Goal: Contribute content: Contribute content

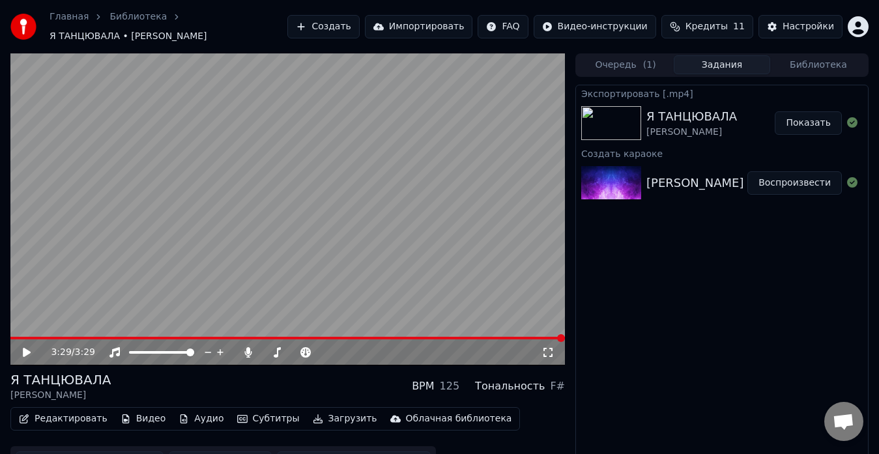
click at [351, 32] on button "Создать" at bounding box center [323, 26] width 72 height 23
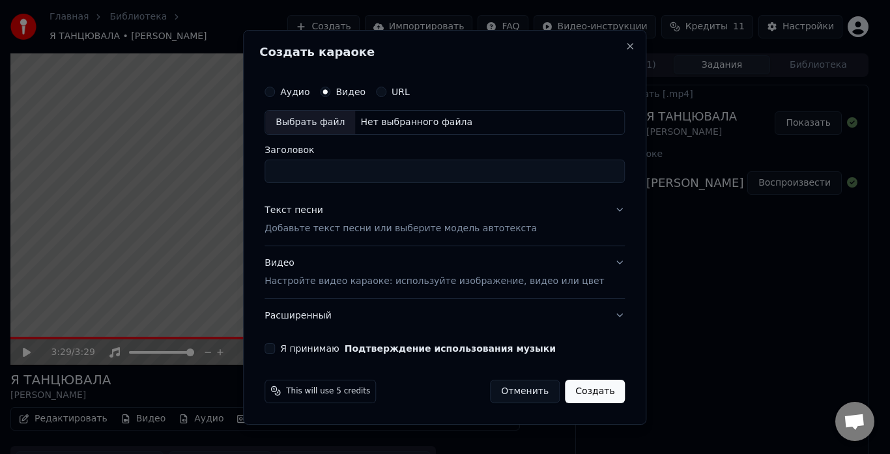
click at [304, 119] on div "Выбрать файл" at bounding box center [310, 122] width 90 height 23
click at [330, 169] on input "**********" at bounding box center [445, 171] width 360 height 23
type input "**********"
click at [313, 234] on p "Добавьте текст песни или выберите модель автотекста" at bounding box center [401, 228] width 272 height 13
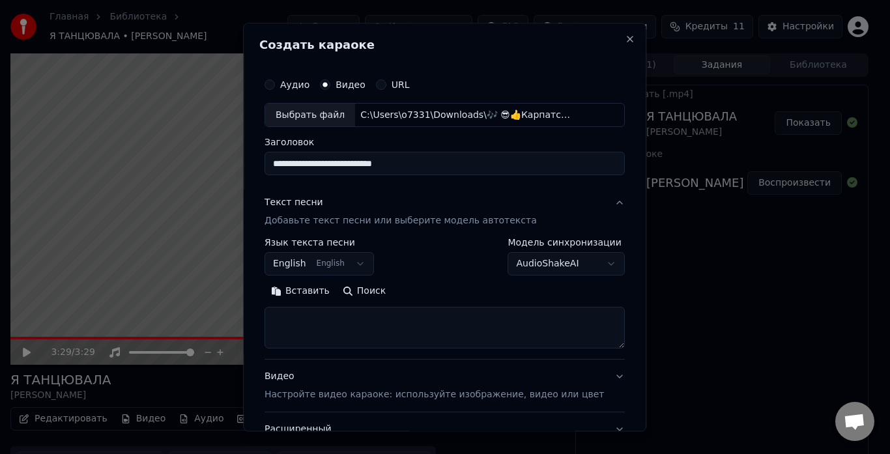
click at [307, 287] on button "Вставить" at bounding box center [301, 291] width 72 height 21
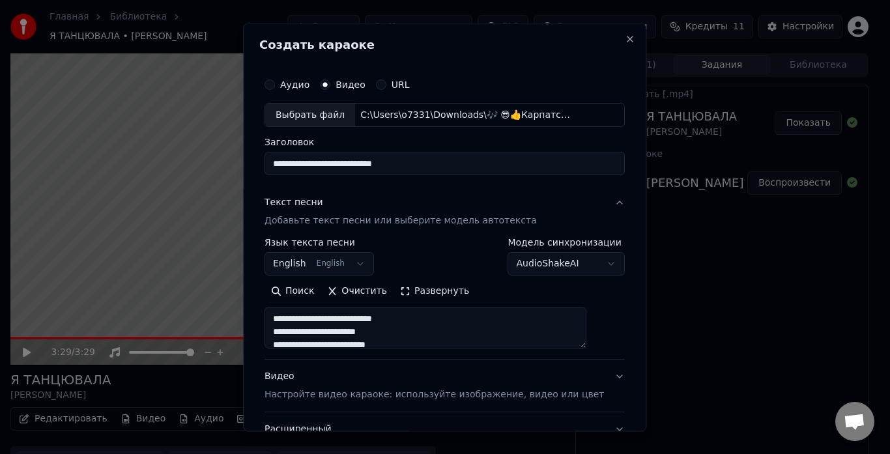
click at [307, 392] on p "Настройте видео караоке: используйте изображение, видео или цвет" at bounding box center [434, 395] width 339 height 13
type textarea "**********"
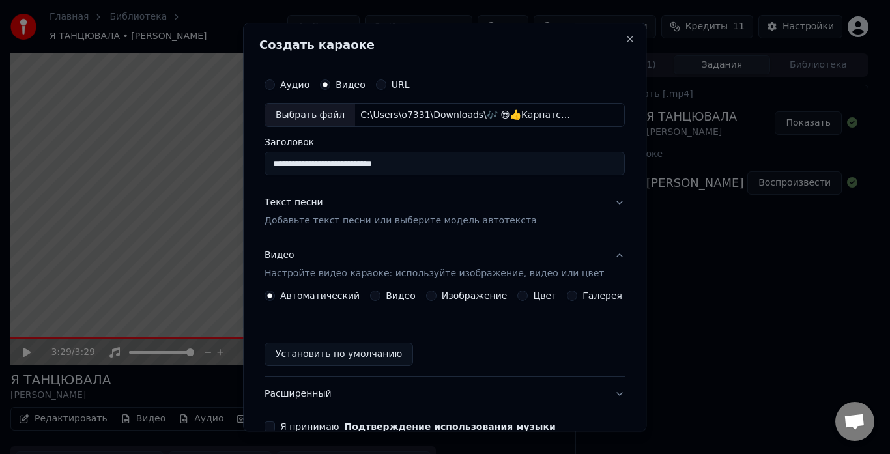
click at [379, 296] on button "Видео" at bounding box center [375, 296] width 10 height 10
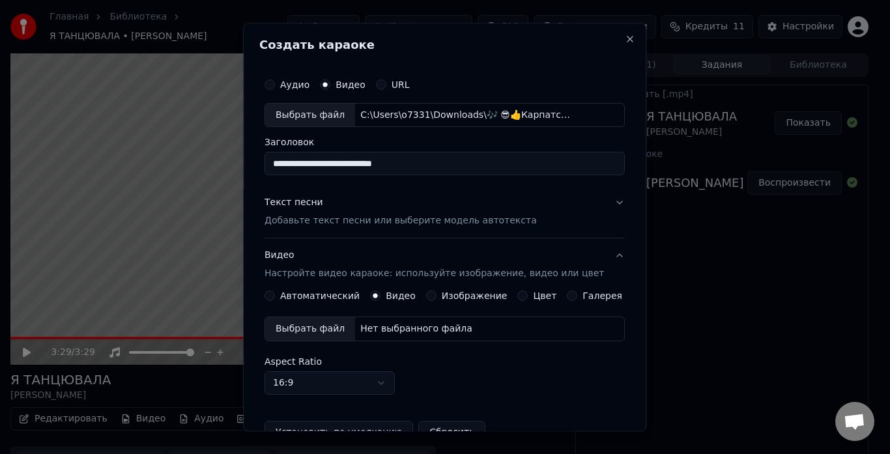
click at [322, 331] on div "Выбрать файл" at bounding box center [310, 329] width 90 height 23
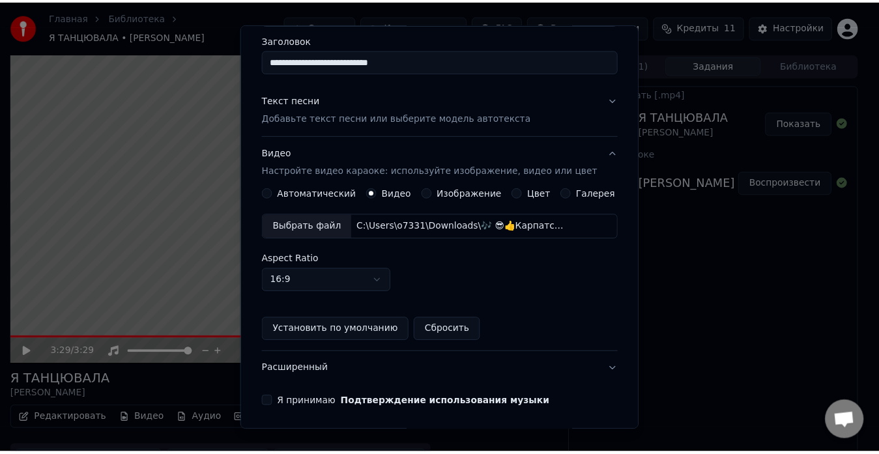
scroll to position [150, 0]
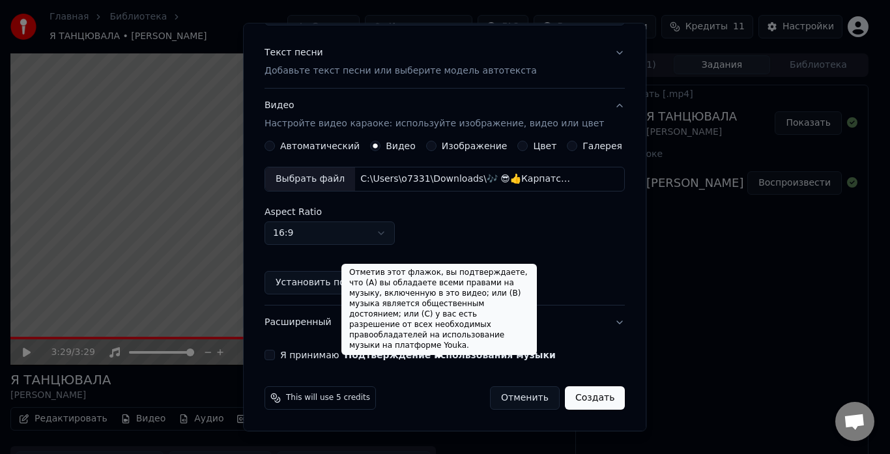
click at [351, 354] on button "Подтверждение использования музыки" at bounding box center [450, 355] width 211 height 9
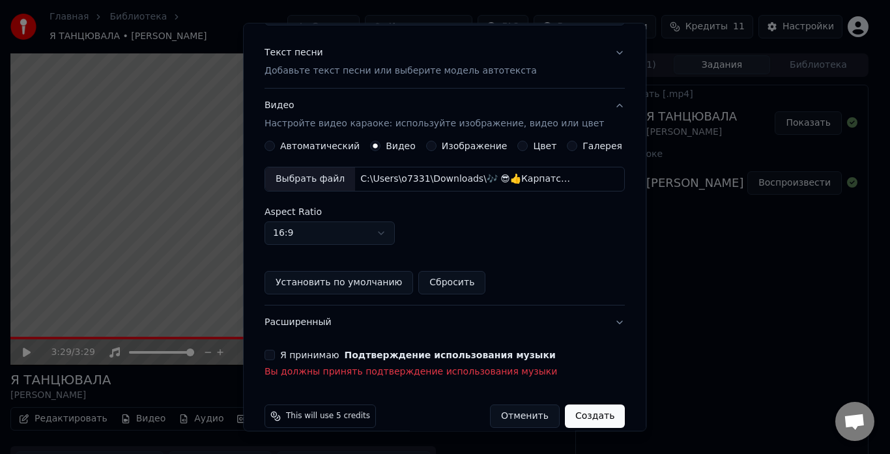
click at [275, 356] on button "Я принимаю Подтверждение использования музыки" at bounding box center [270, 356] width 10 height 10
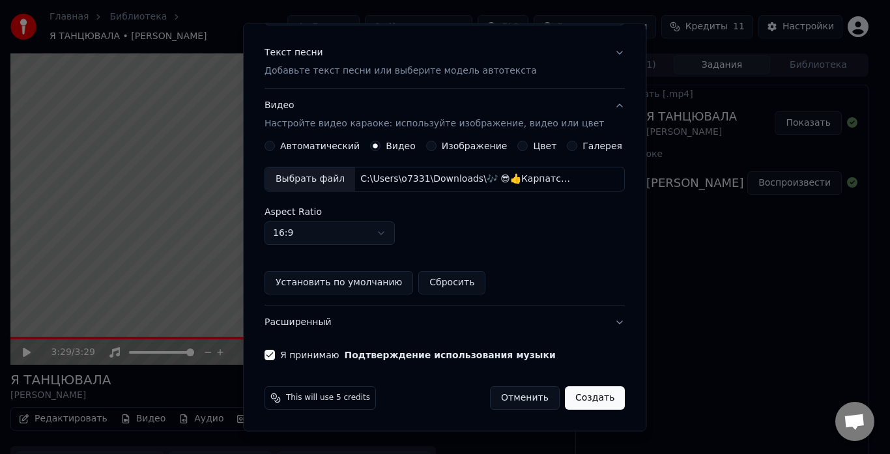
click at [569, 395] on button "Создать" at bounding box center [595, 398] width 60 height 23
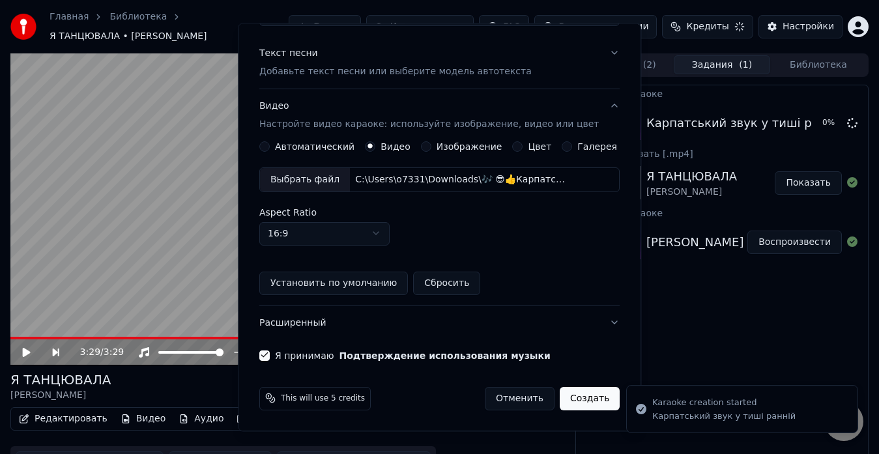
scroll to position [72, 0]
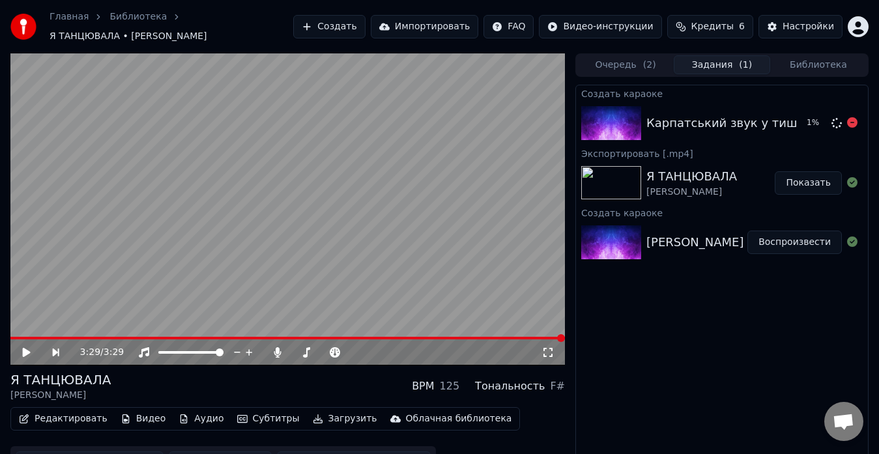
click at [834, 122] on icon at bounding box center [836, 123] width 14 height 14
click at [784, 130] on button "Воспроизвести" at bounding box center [794, 122] width 94 height 23
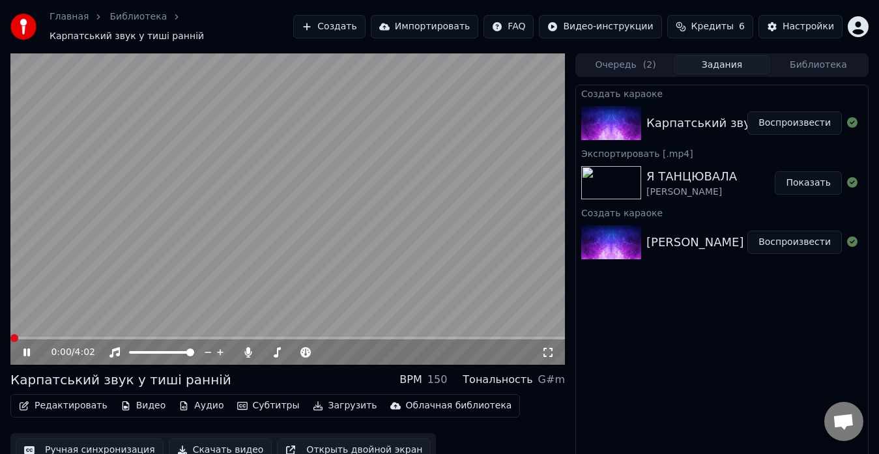
click at [10, 337] on span at bounding box center [10, 338] width 0 height 3
click at [287, 351] on span at bounding box center [295, 352] width 65 height 3
click at [308, 349] on div at bounding box center [307, 352] width 105 height 13
click at [304, 351] on span at bounding box center [295, 352] width 65 height 3
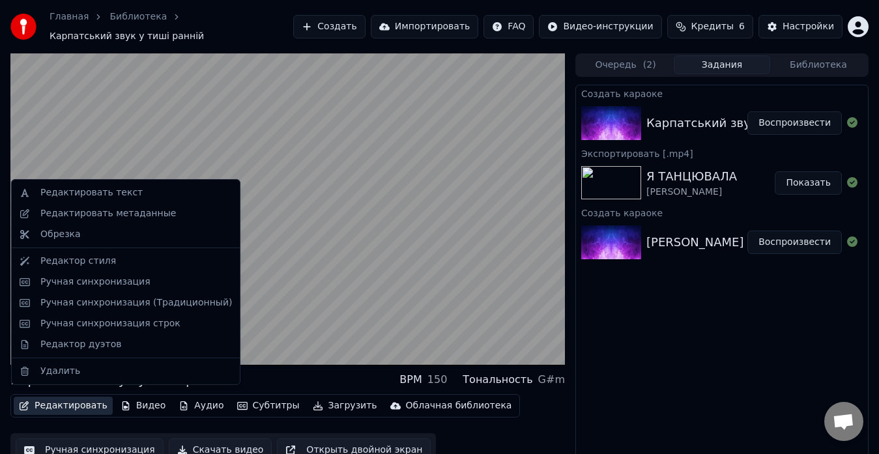
click at [44, 401] on button "Редактировать" at bounding box center [63, 406] width 99 height 18
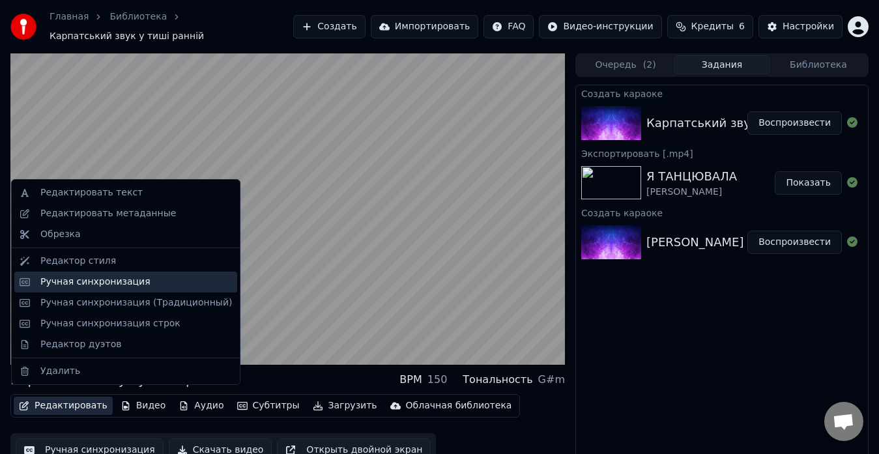
click at [59, 283] on div "Ручная синхронизация" at bounding box center [95, 282] width 110 height 13
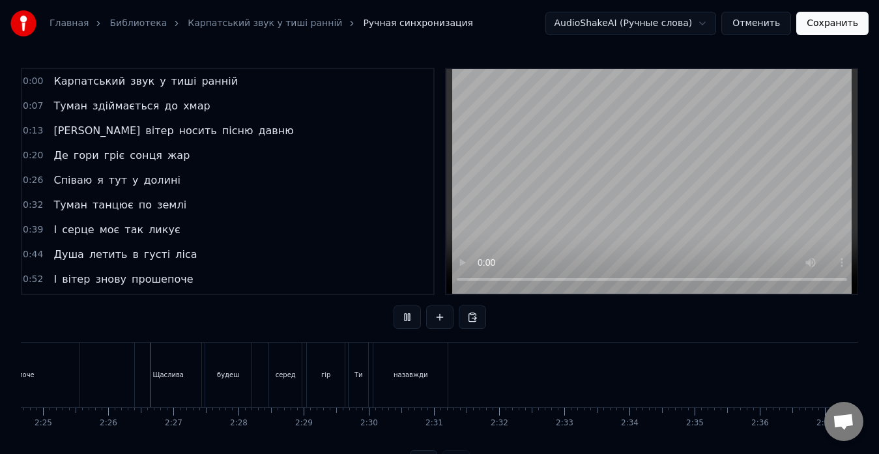
scroll to position [0, 9458]
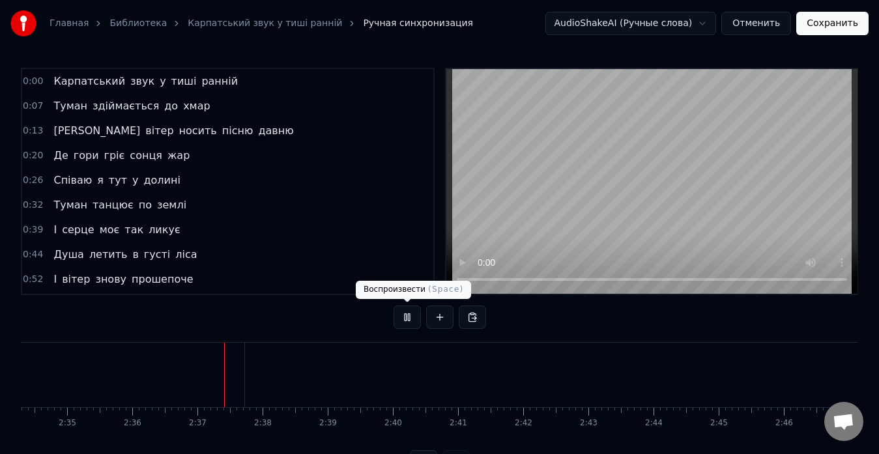
click at [403, 319] on button at bounding box center [407, 317] width 27 height 23
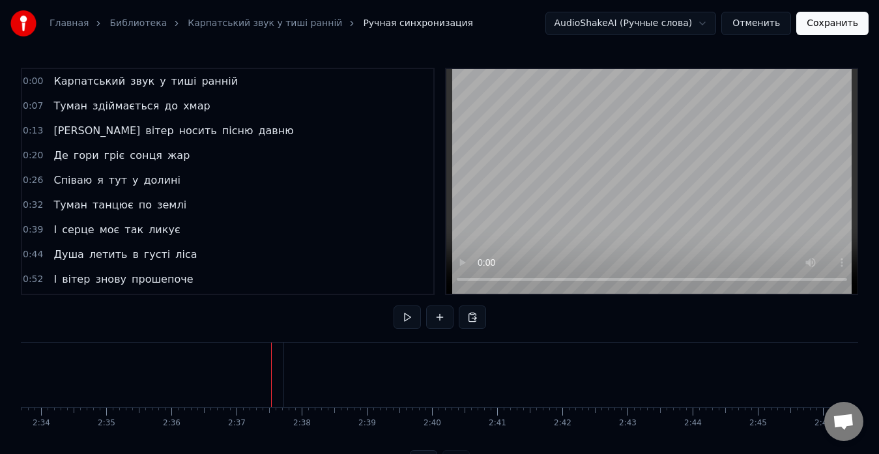
scroll to position [0, 10013]
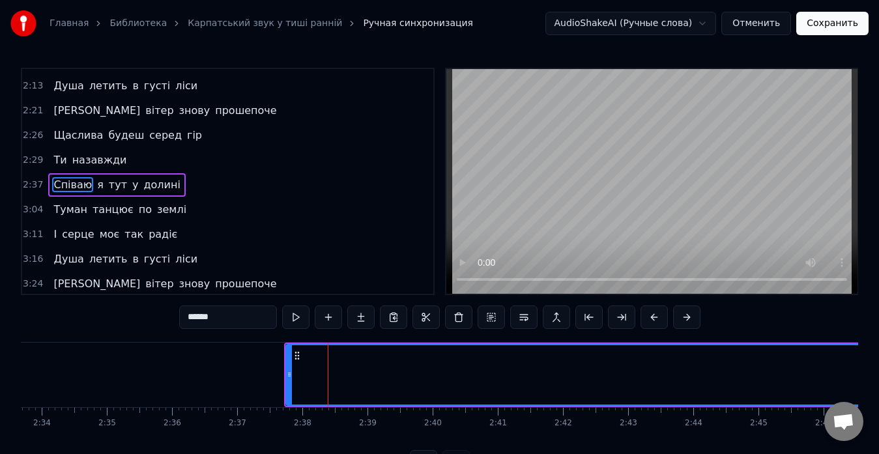
scroll to position [568, 0]
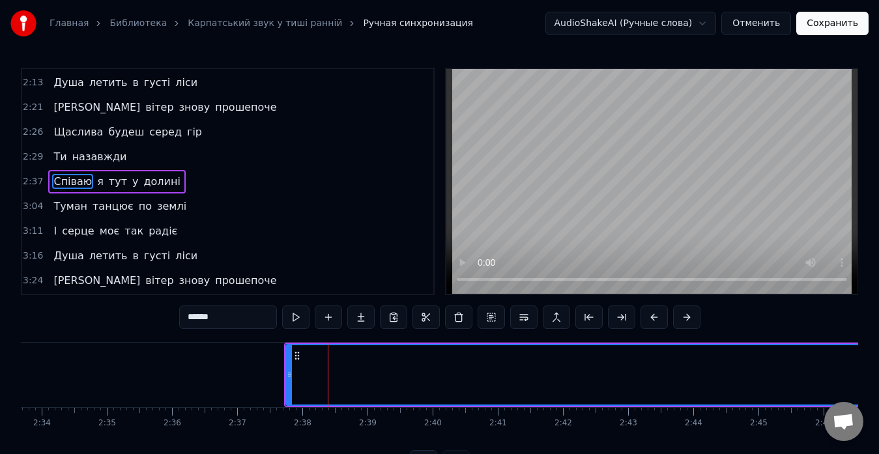
click at [358, 316] on button at bounding box center [360, 317] width 27 height 23
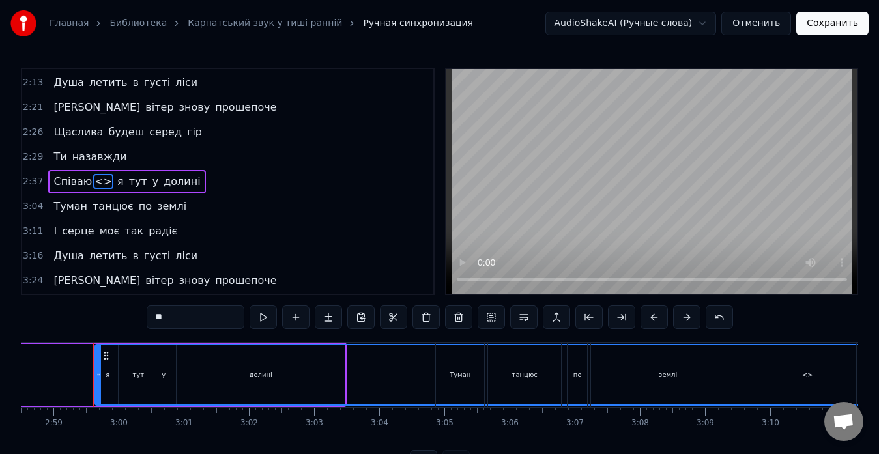
scroll to position [0, 11637]
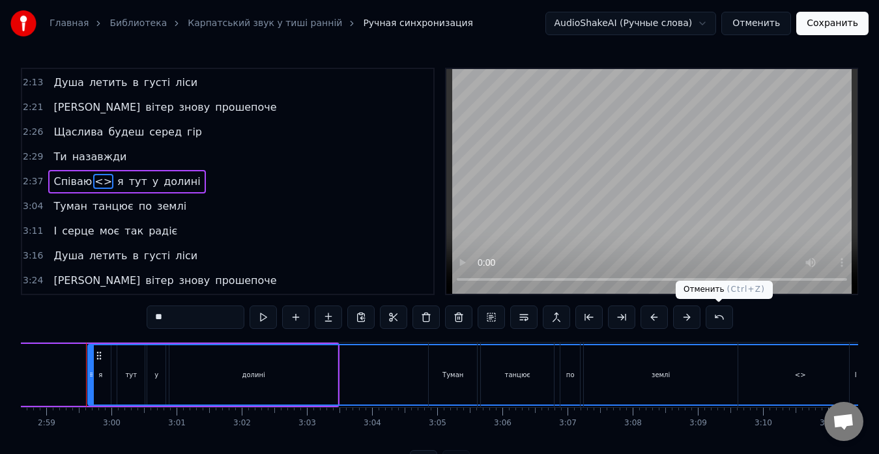
click at [717, 313] on button at bounding box center [719, 317] width 27 height 23
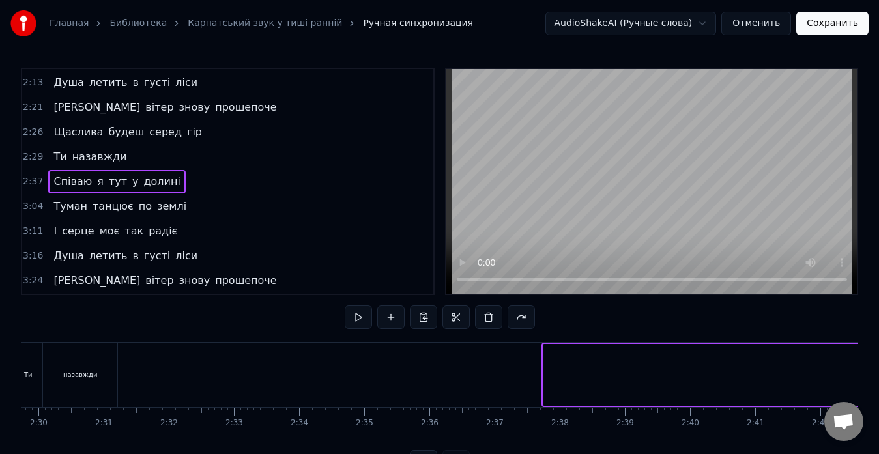
scroll to position [0, 9730]
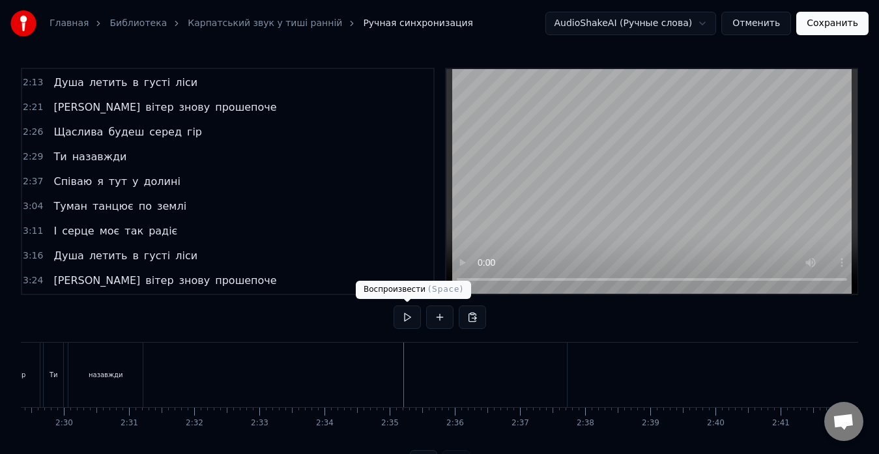
click at [410, 321] on button at bounding box center [407, 317] width 27 height 23
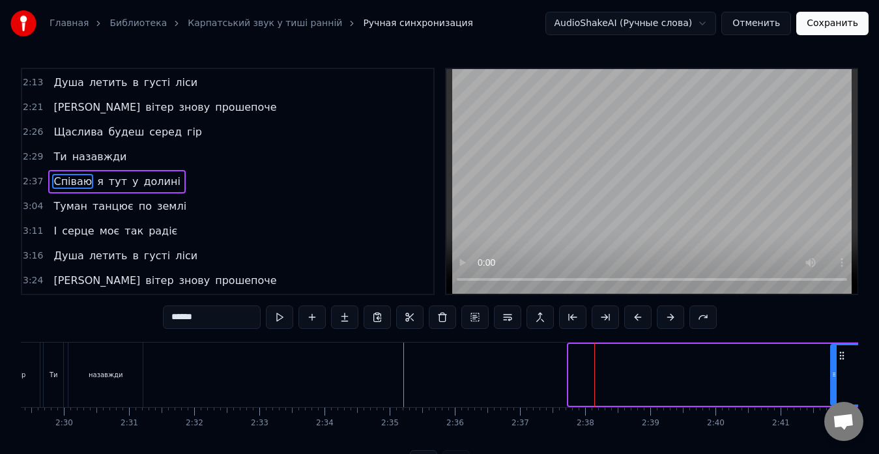
drag, startPoint x: 569, startPoint y: 373, endPoint x: 829, endPoint y: 368, distance: 259.3
click at [831, 368] on div at bounding box center [833, 374] width 5 height 59
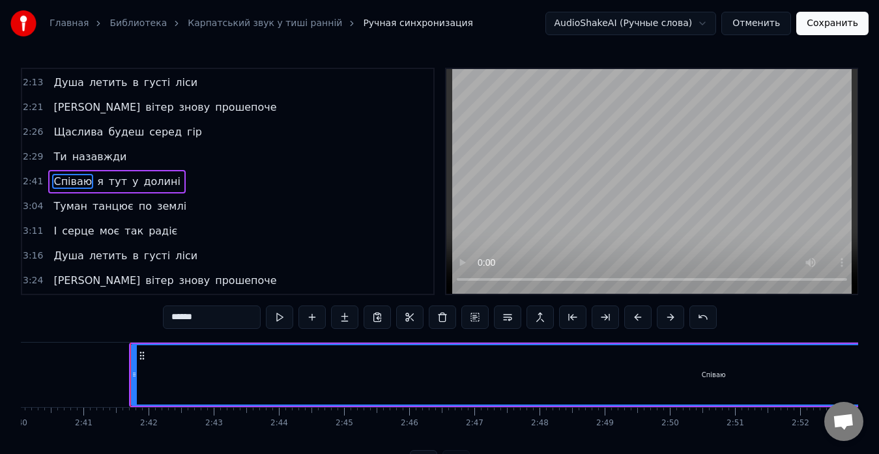
scroll to position [0, 10471]
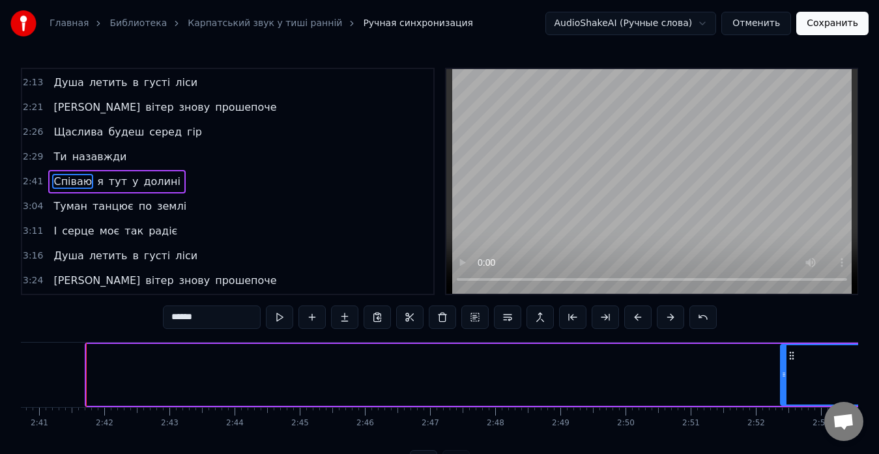
drag, startPoint x: 91, startPoint y: 373, endPoint x: 792, endPoint y: 356, distance: 701.3
click at [786, 355] on div at bounding box center [783, 374] width 5 height 59
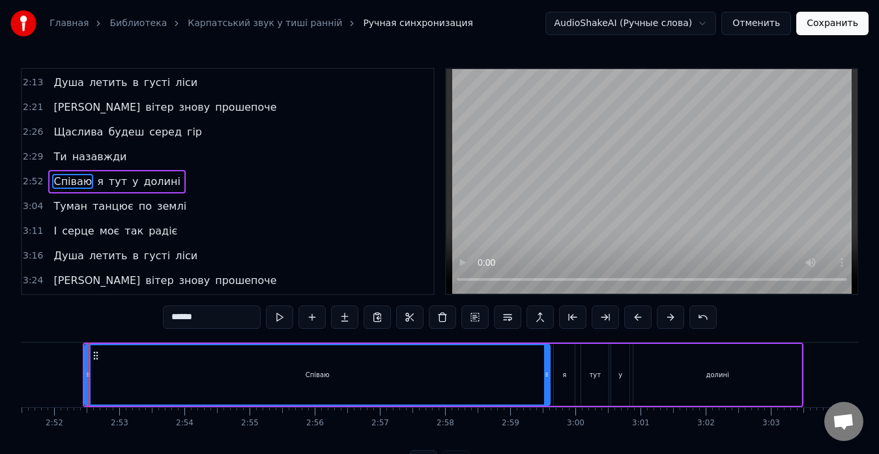
scroll to position [0, 11198]
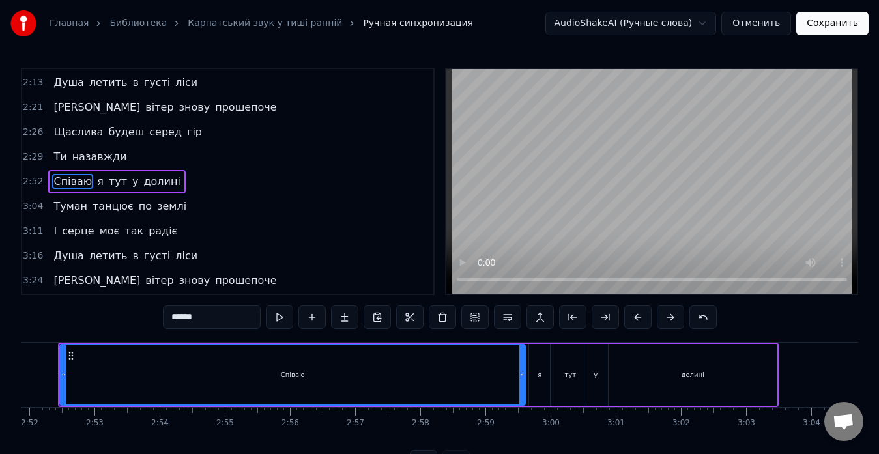
click at [63, 379] on div at bounding box center [63, 375] width 1 height 65
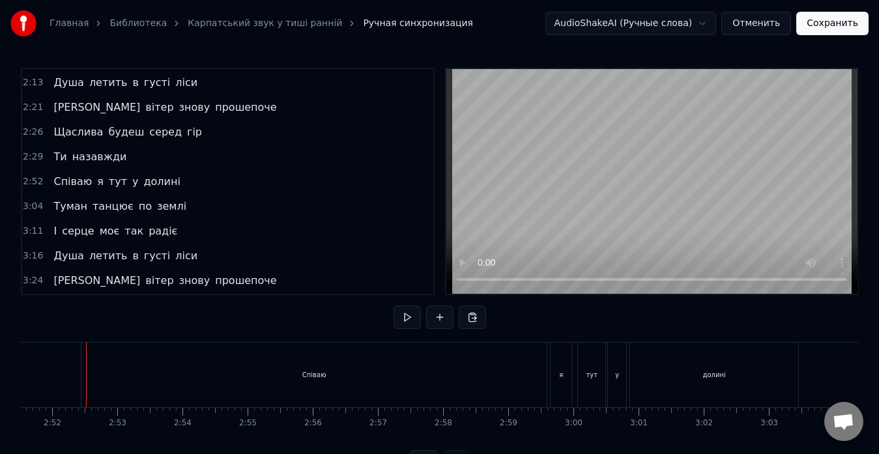
click at [111, 379] on div "Співаю" at bounding box center [313, 375] width 465 height 65
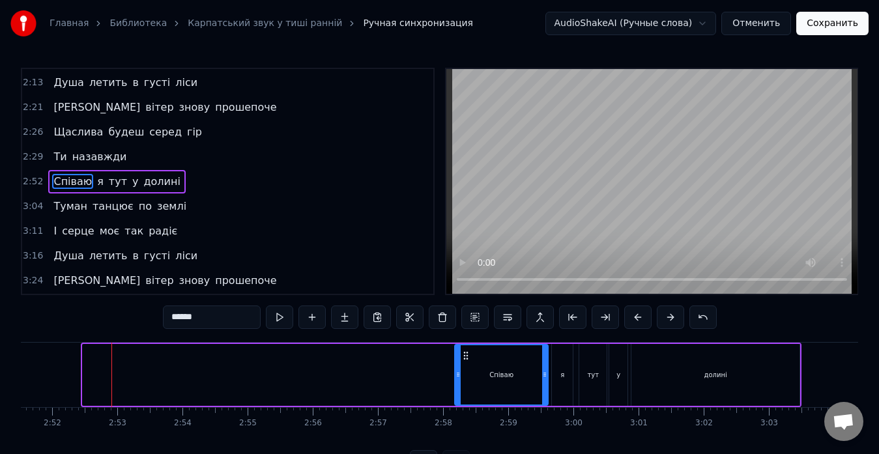
drag, startPoint x: 83, startPoint y: 374, endPoint x: 455, endPoint y: 394, distance: 372.6
click at [455, 394] on div at bounding box center [457, 374] width 5 height 59
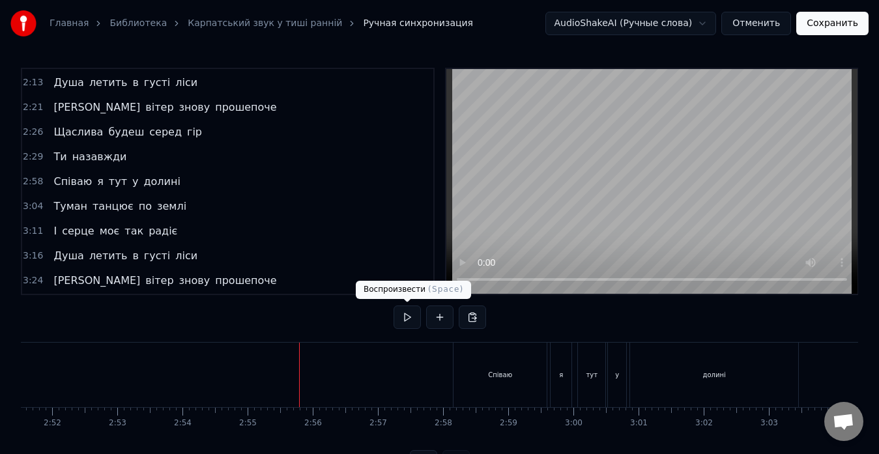
click at [405, 321] on button at bounding box center [407, 317] width 27 height 23
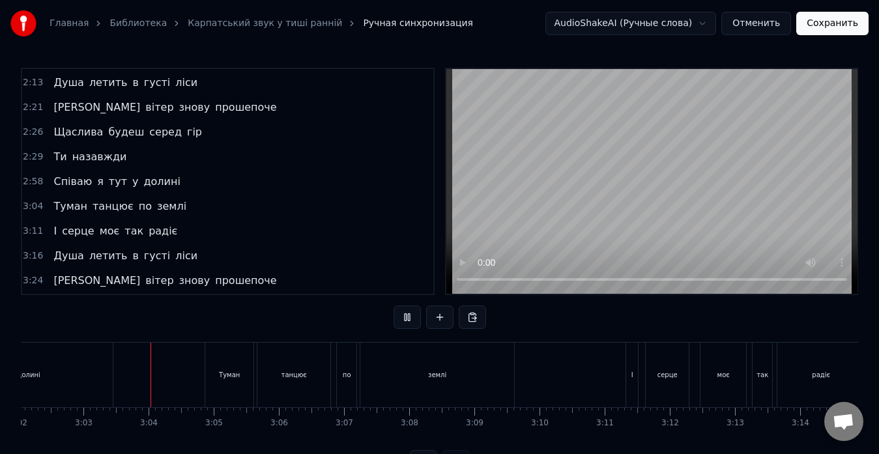
scroll to position [0, 11898]
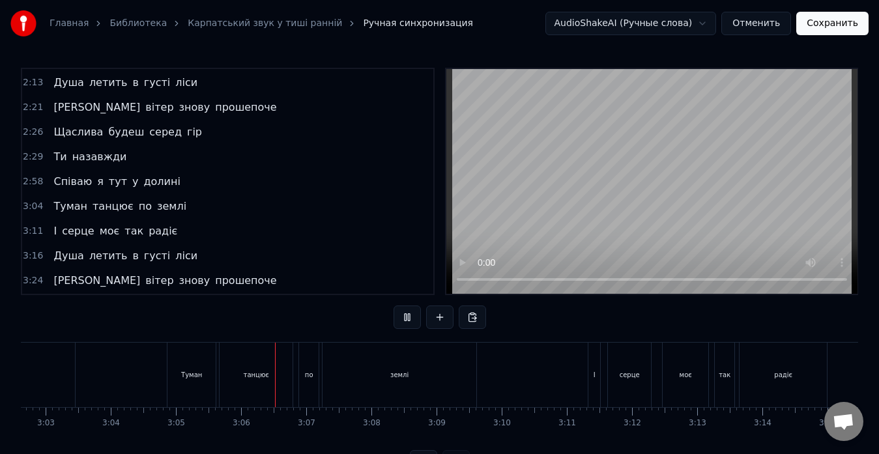
click at [405, 321] on button at bounding box center [407, 317] width 27 height 23
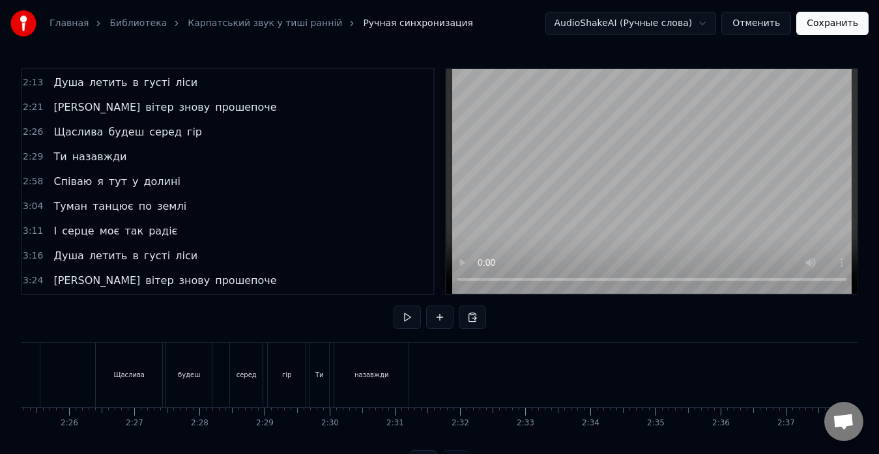
scroll to position [0, 9465]
click at [404, 321] on button at bounding box center [407, 317] width 27 height 23
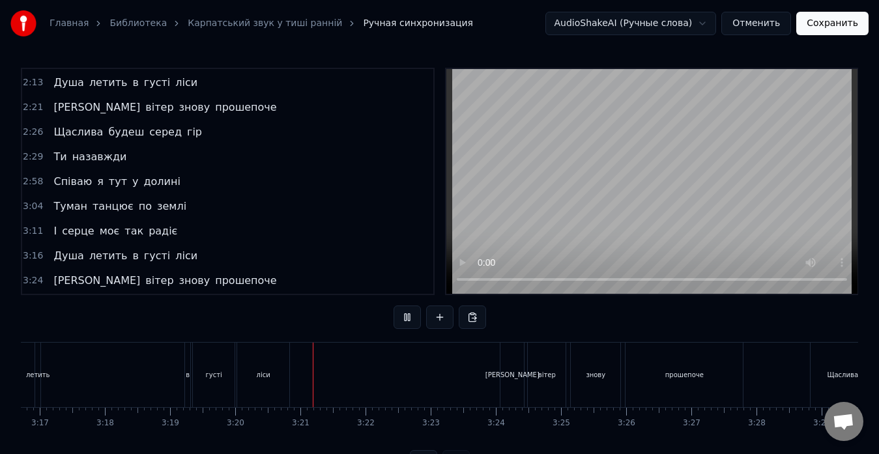
scroll to position [0, 13013]
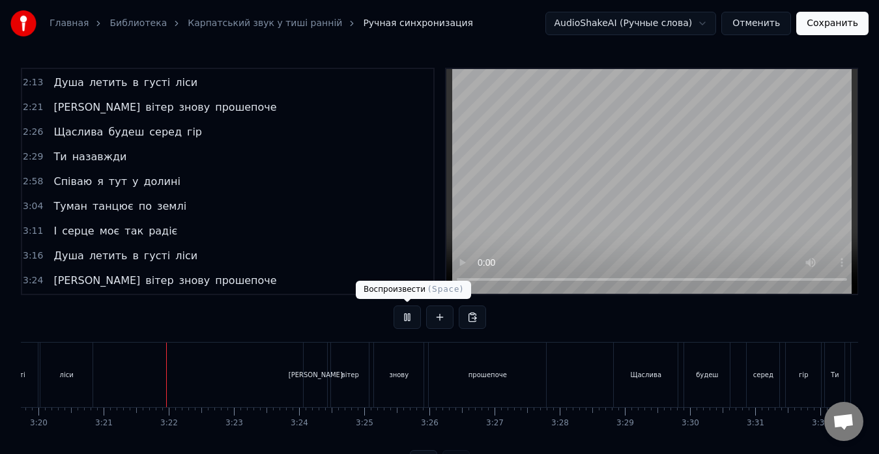
click at [405, 309] on button at bounding box center [407, 317] width 27 height 23
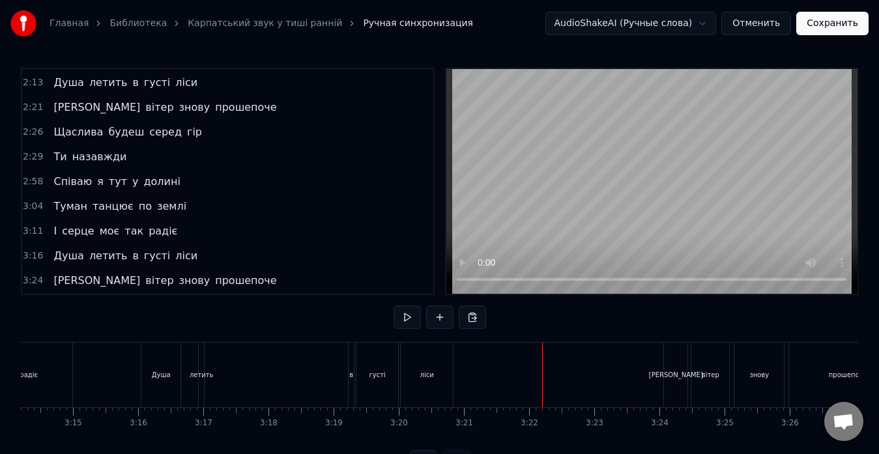
scroll to position [0, 12412]
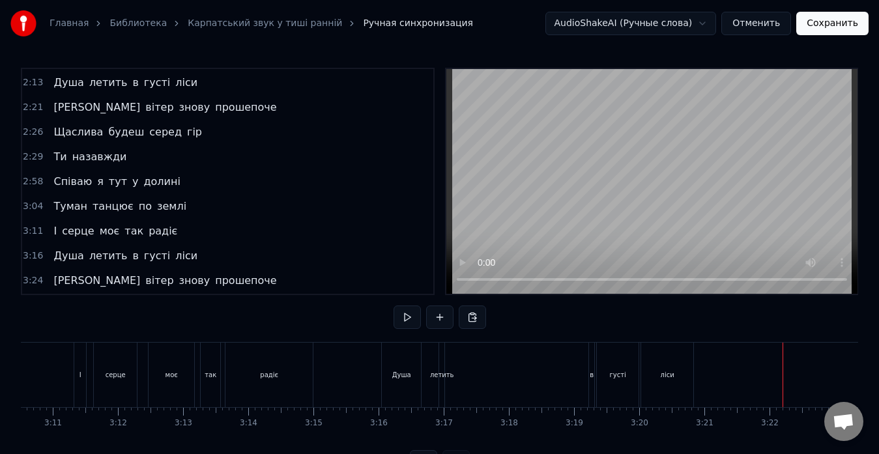
click at [443, 387] on div "летить" at bounding box center [441, 375] width 5 height 65
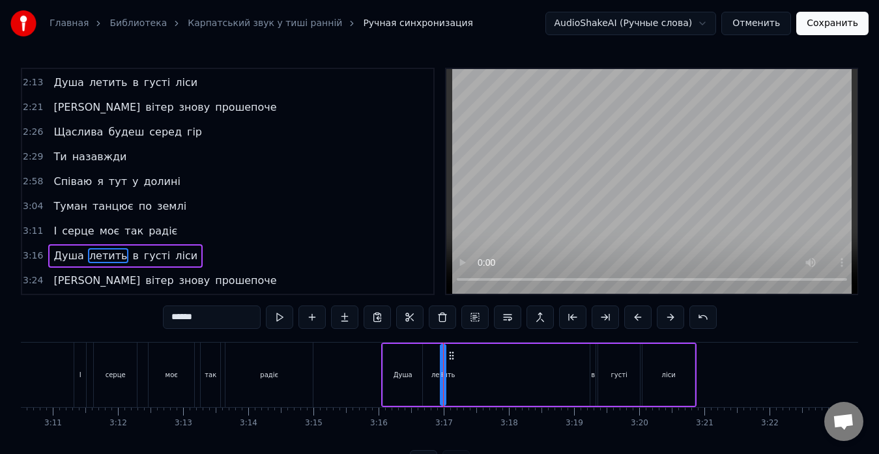
scroll to position [617, 0]
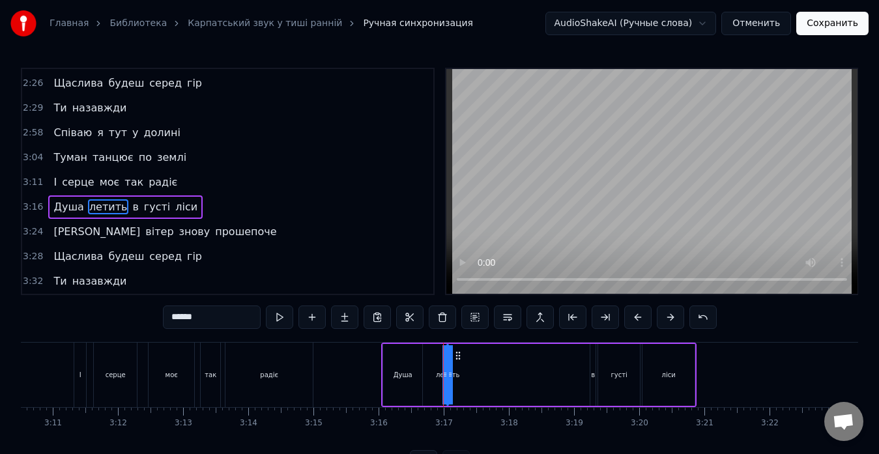
drag, startPoint x: 446, startPoint y: 365, endPoint x: 459, endPoint y: 367, distance: 13.9
click at [459, 367] on div "Душа летить в густі ліси" at bounding box center [538, 375] width 315 height 65
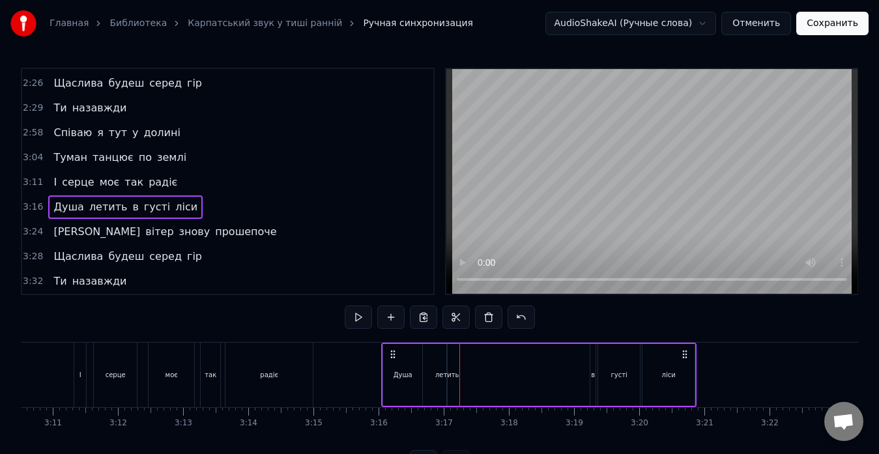
click at [448, 371] on div "летить" at bounding box center [447, 375] width 24 height 10
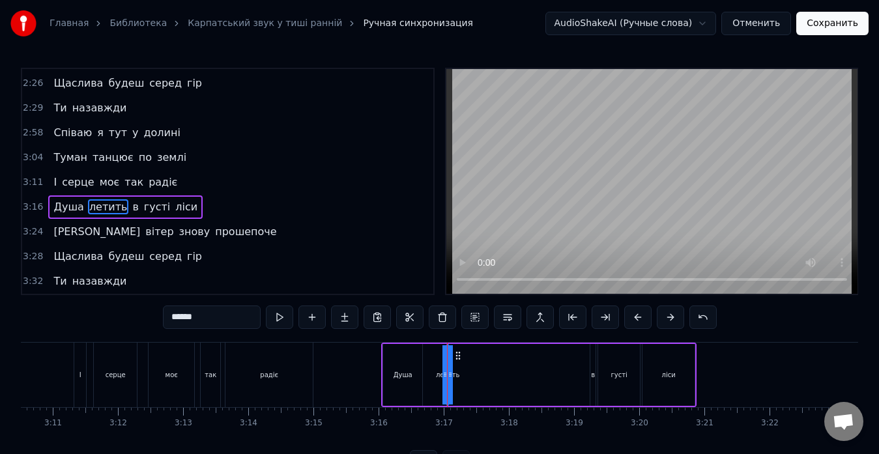
drag, startPoint x: 444, startPoint y: 371, endPoint x: 435, endPoint y: 369, distance: 8.6
click at [435, 369] on div "Душа летить в густі ліси" at bounding box center [538, 375] width 315 height 65
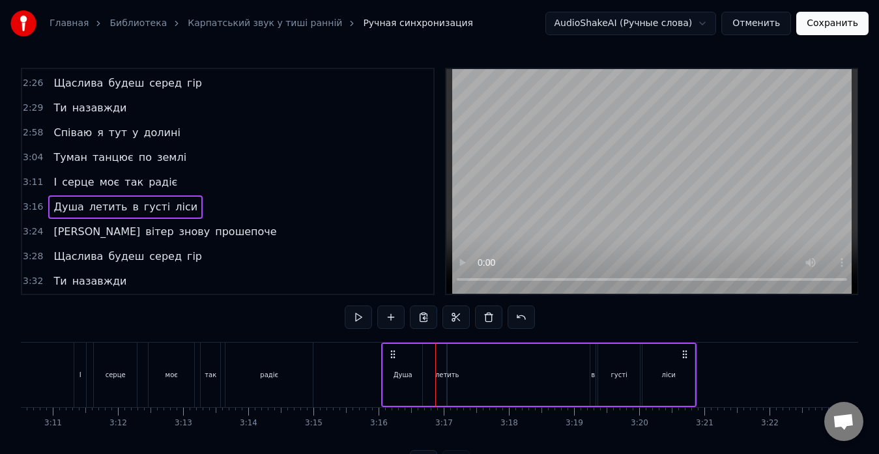
click at [445, 375] on div "летить" at bounding box center [447, 375] width 24 height 10
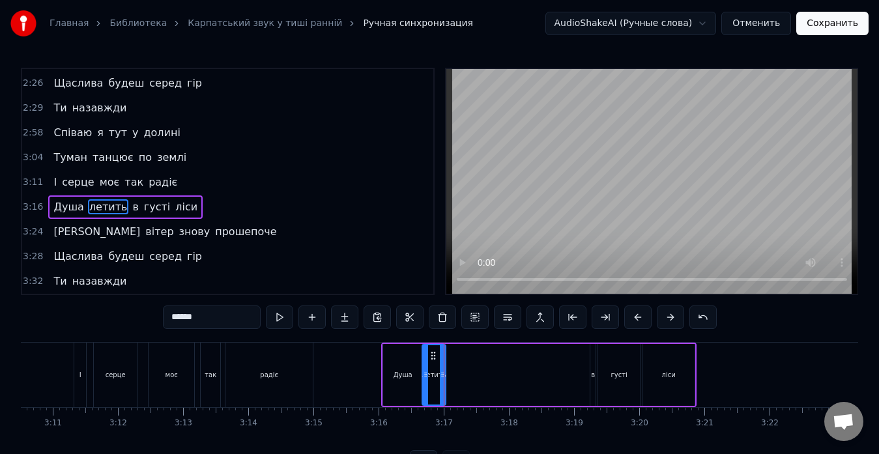
drag, startPoint x: 452, startPoint y: 377, endPoint x: 427, endPoint y: 378, distance: 24.8
click at [427, 378] on icon at bounding box center [425, 374] width 5 height 10
drag, startPoint x: 442, startPoint y: 378, endPoint x: 450, endPoint y: 378, distance: 7.2
click at [450, 378] on icon at bounding box center [449, 374] width 5 height 10
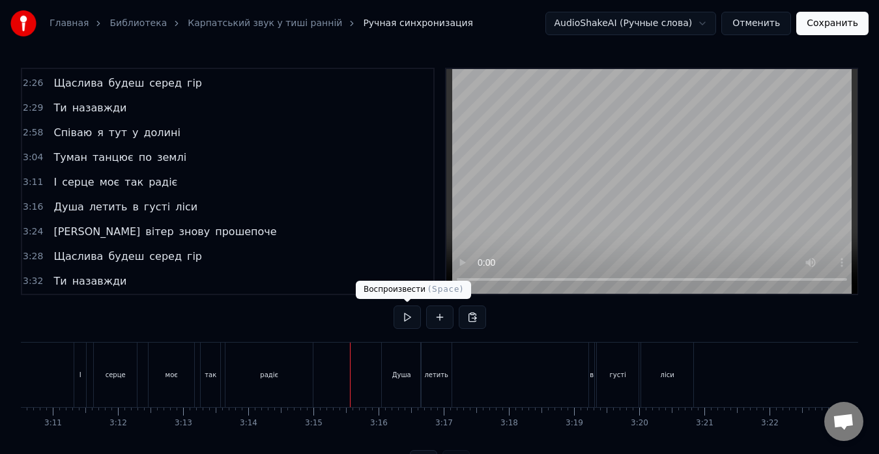
click at [408, 317] on button at bounding box center [407, 317] width 27 height 23
click at [427, 365] on div "летить" at bounding box center [436, 375] width 31 height 65
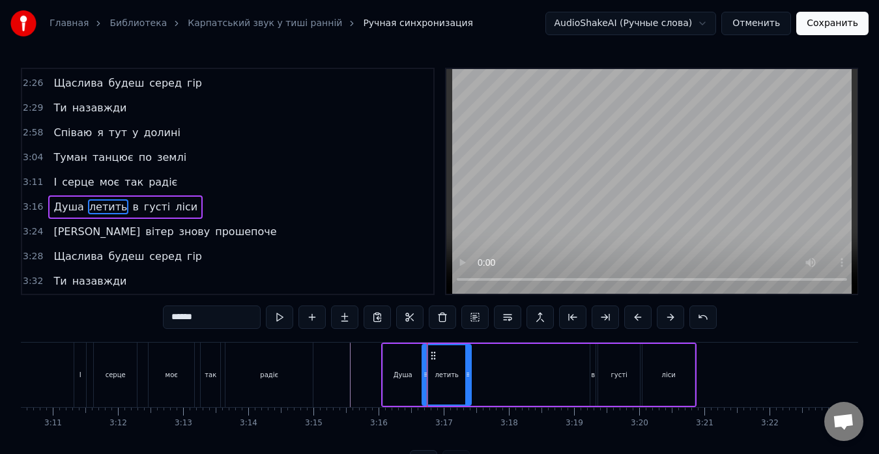
drag, startPoint x: 450, startPoint y: 375, endPoint x: 469, endPoint y: 375, distance: 18.9
click at [469, 375] on icon at bounding box center [467, 374] width 5 height 10
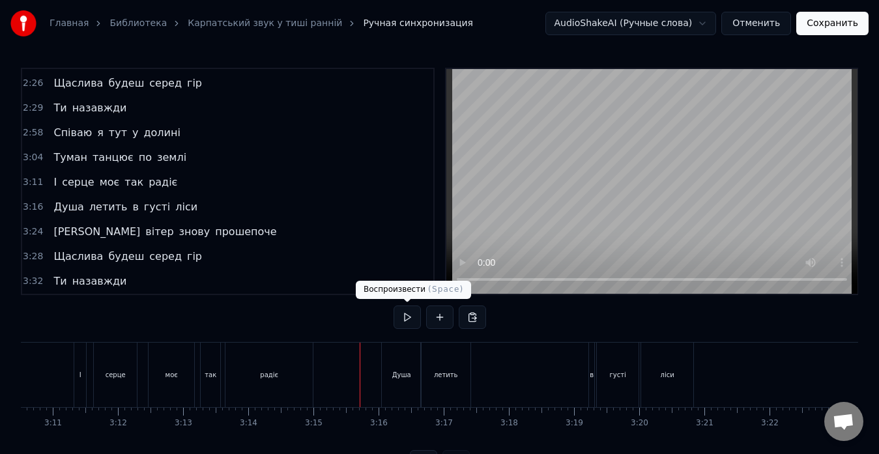
click at [406, 311] on button at bounding box center [407, 317] width 27 height 23
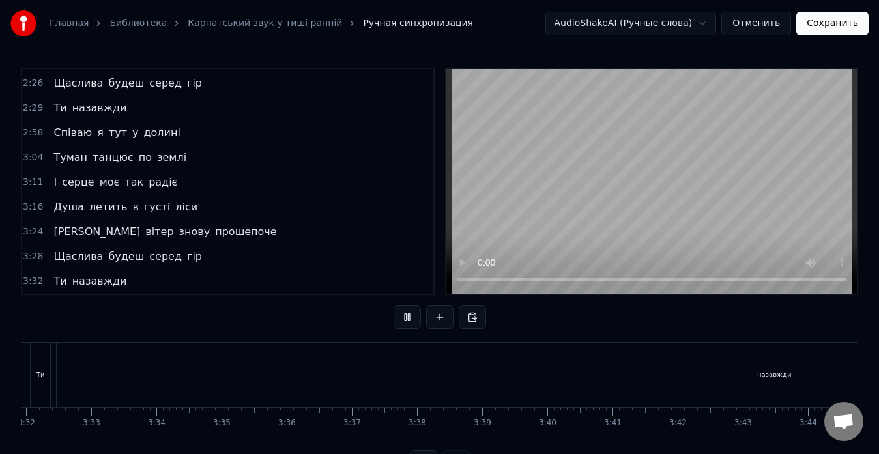
scroll to position [0, 13840]
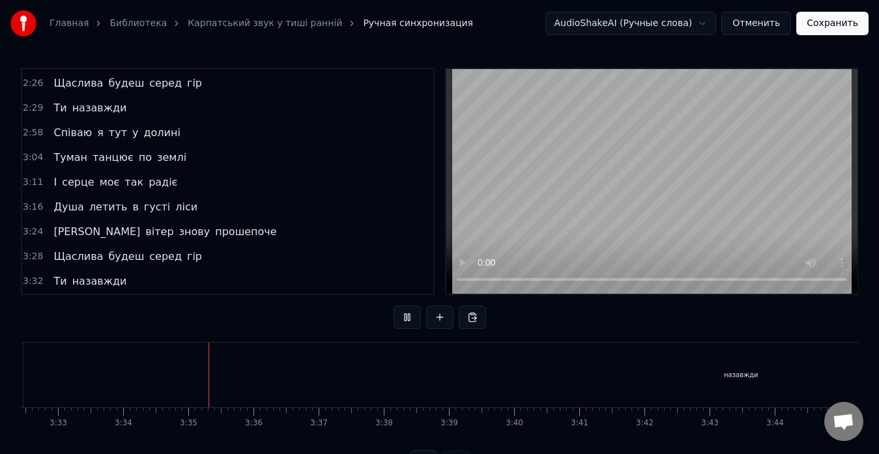
click at [406, 311] on button at bounding box center [407, 317] width 27 height 23
